Goal: Navigation & Orientation: Find specific page/section

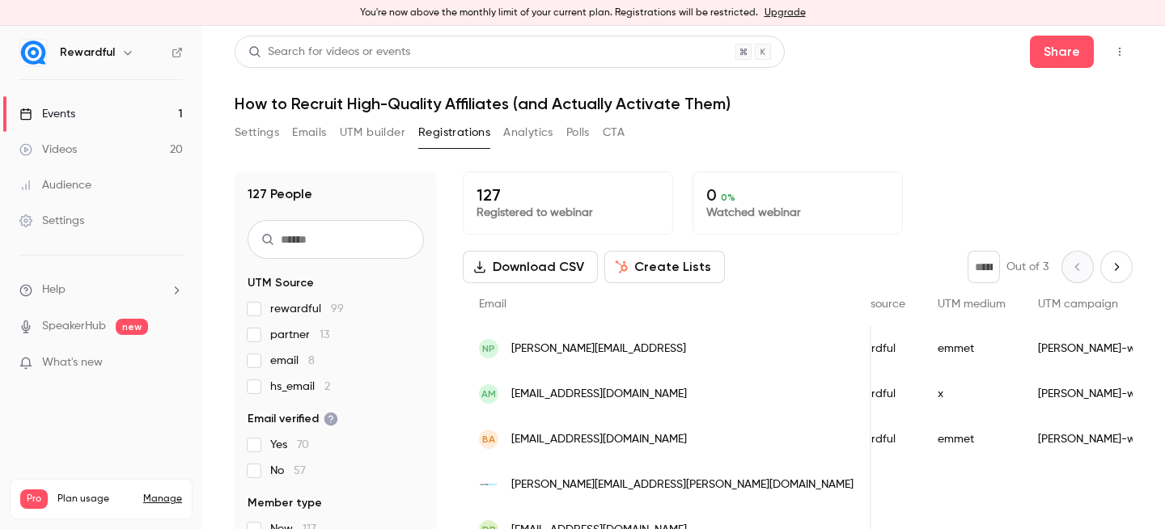
click at [811, 126] on div "Settings Emails UTM builder Registrations Analytics Polls CTA" at bounding box center [684, 136] width 898 height 32
click at [154, 116] on link "Events 1" at bounding box center [101, 114] width 202 height 36
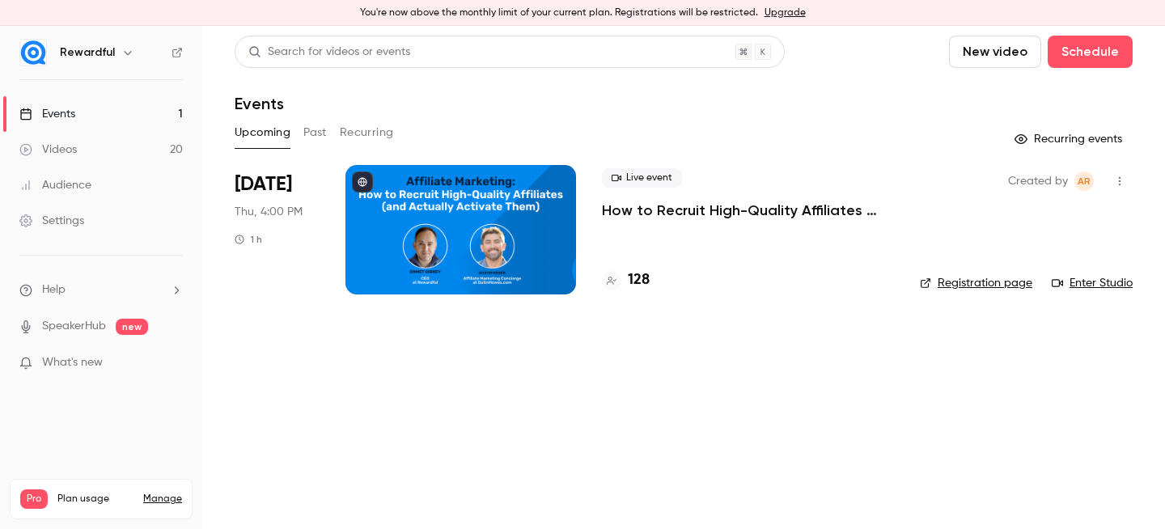
click at [642, 278] on h4 "128" at bounding box center [639, 280] width 22 height 22
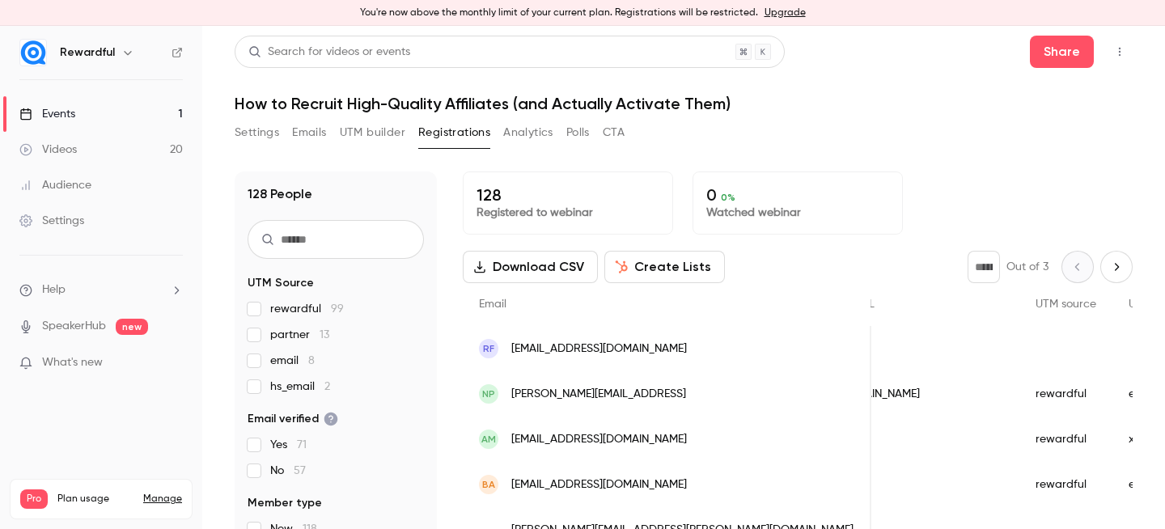
click at [75, 111] on div "Events" at bounding box center [47, 114] width 56 height 16
